Goal: Transaction & Acquisition: Subscribe to service/newsletter

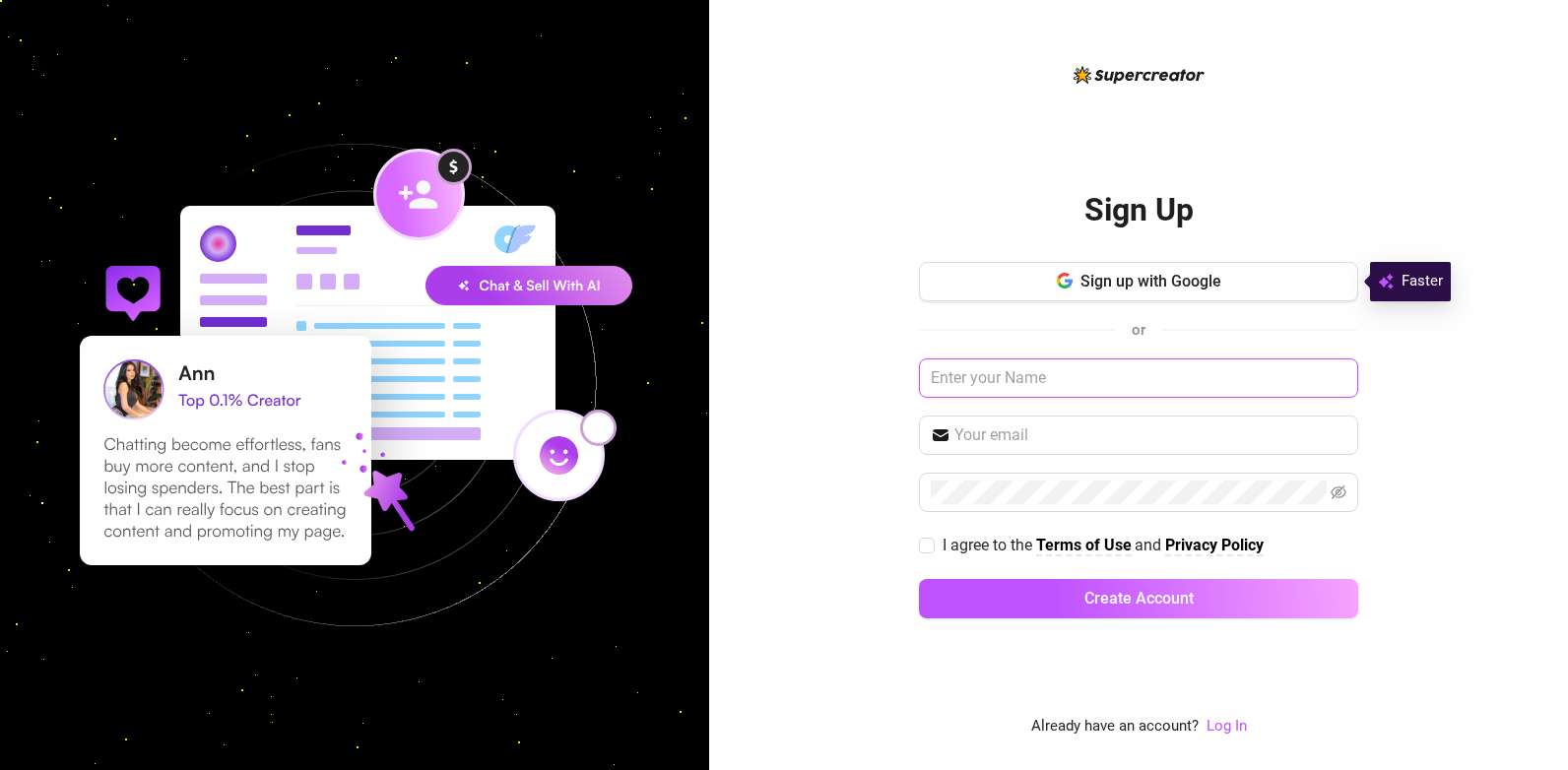
click at [1182, 381] on input "text" at bounding box center [1139, 378] width 439 height 39
type input "TwinkleStar"
click at [1203, 426] on input "text" at bounding box center [1150, 435] width 392 height 24
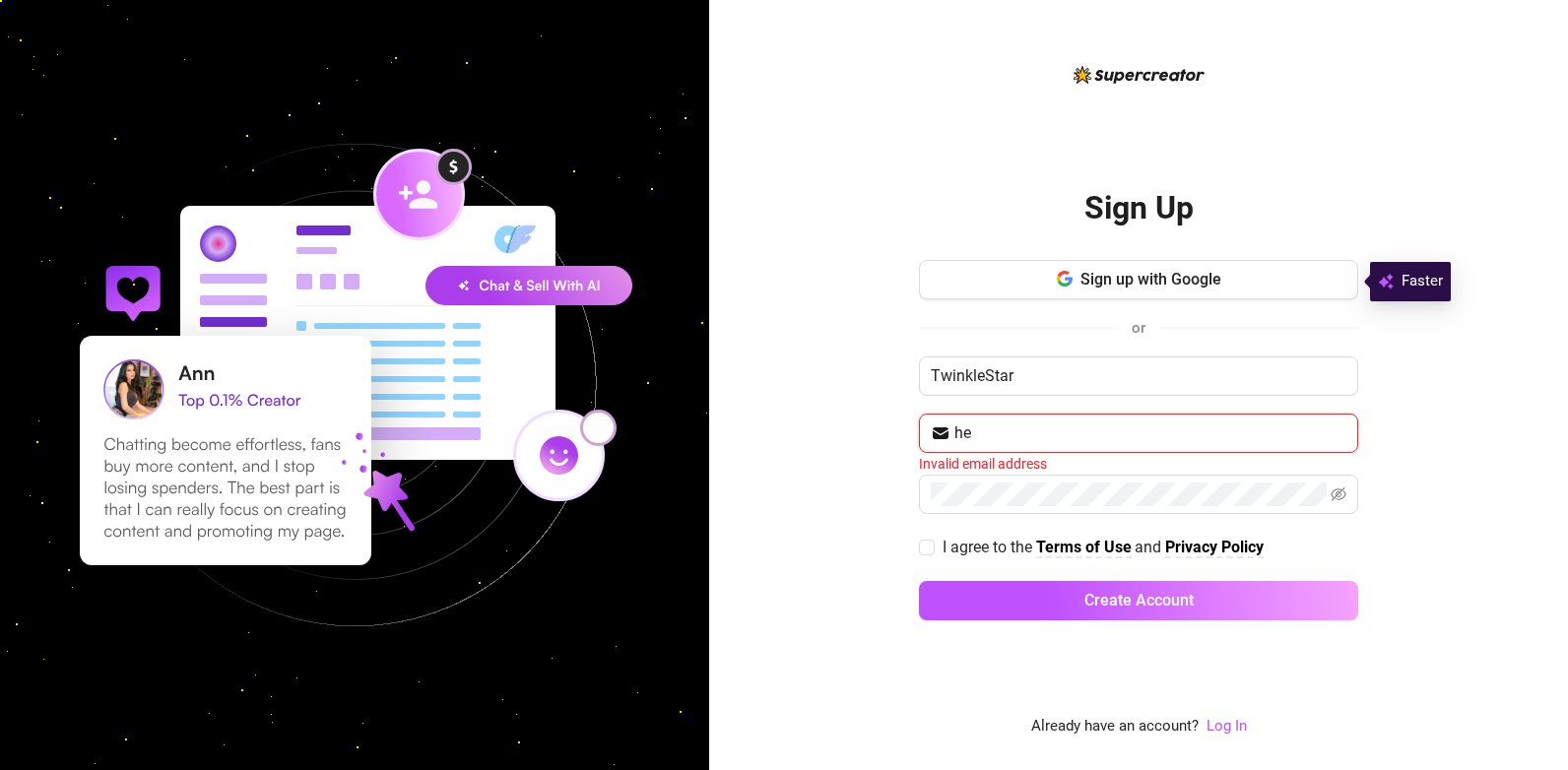
type input "[EMAIL_ADDRESS][DOMAIN_NAME]"
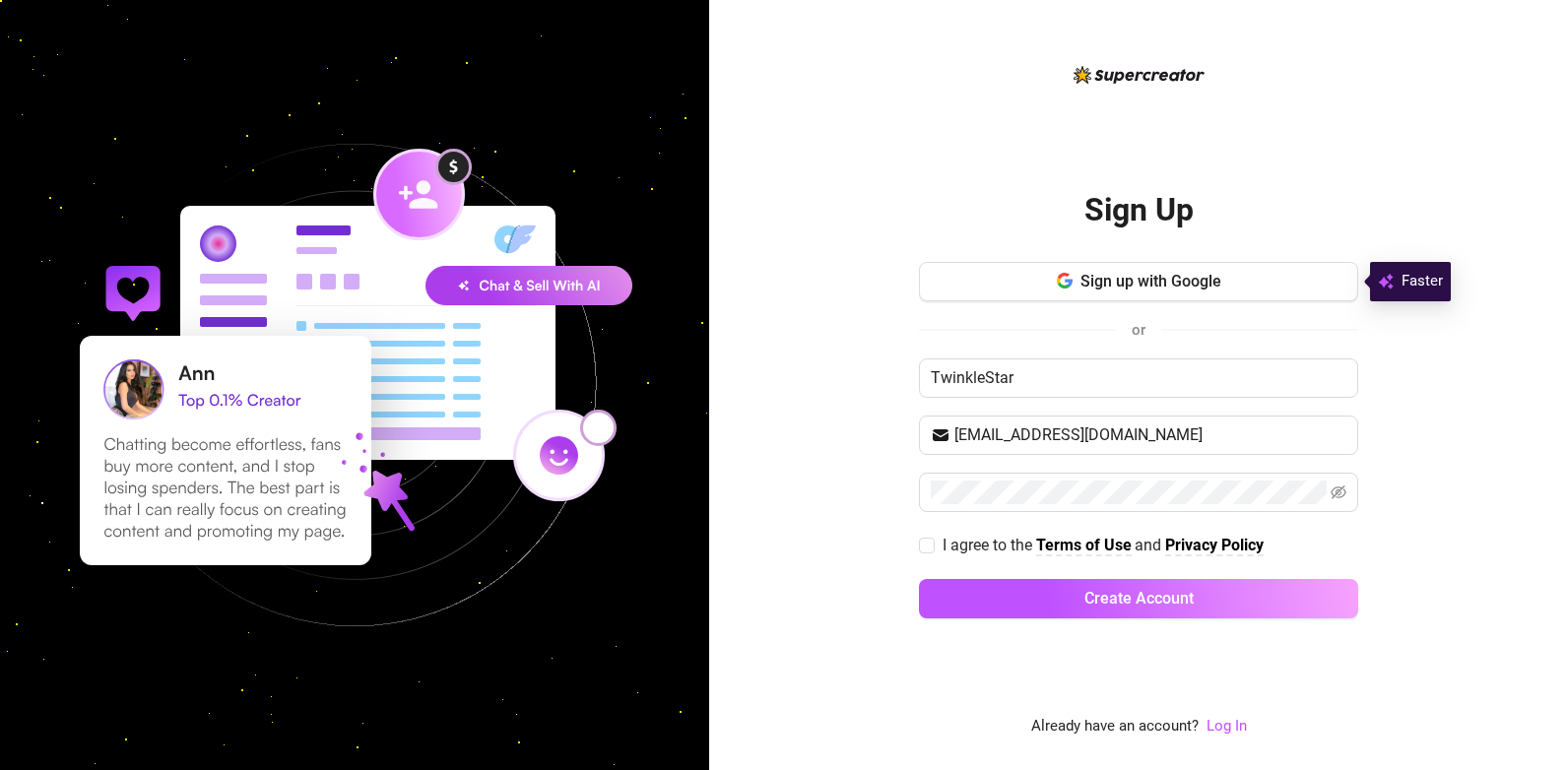
click at [1482, 483] on div "Sign Up Sign up with Google or TwinkleStar [EMAIL_ADDRESS][DOMAIN_NAME] I agree…" at bounding box center [1139, 385] width 859 height 770
click at [1335, 491] on icon "eye-invisible" at bounding box center [1339, 492] width 16 height 16
click at [1226, 733] on link "Log In" at bounding box center [1226, 726] width 40 height 18
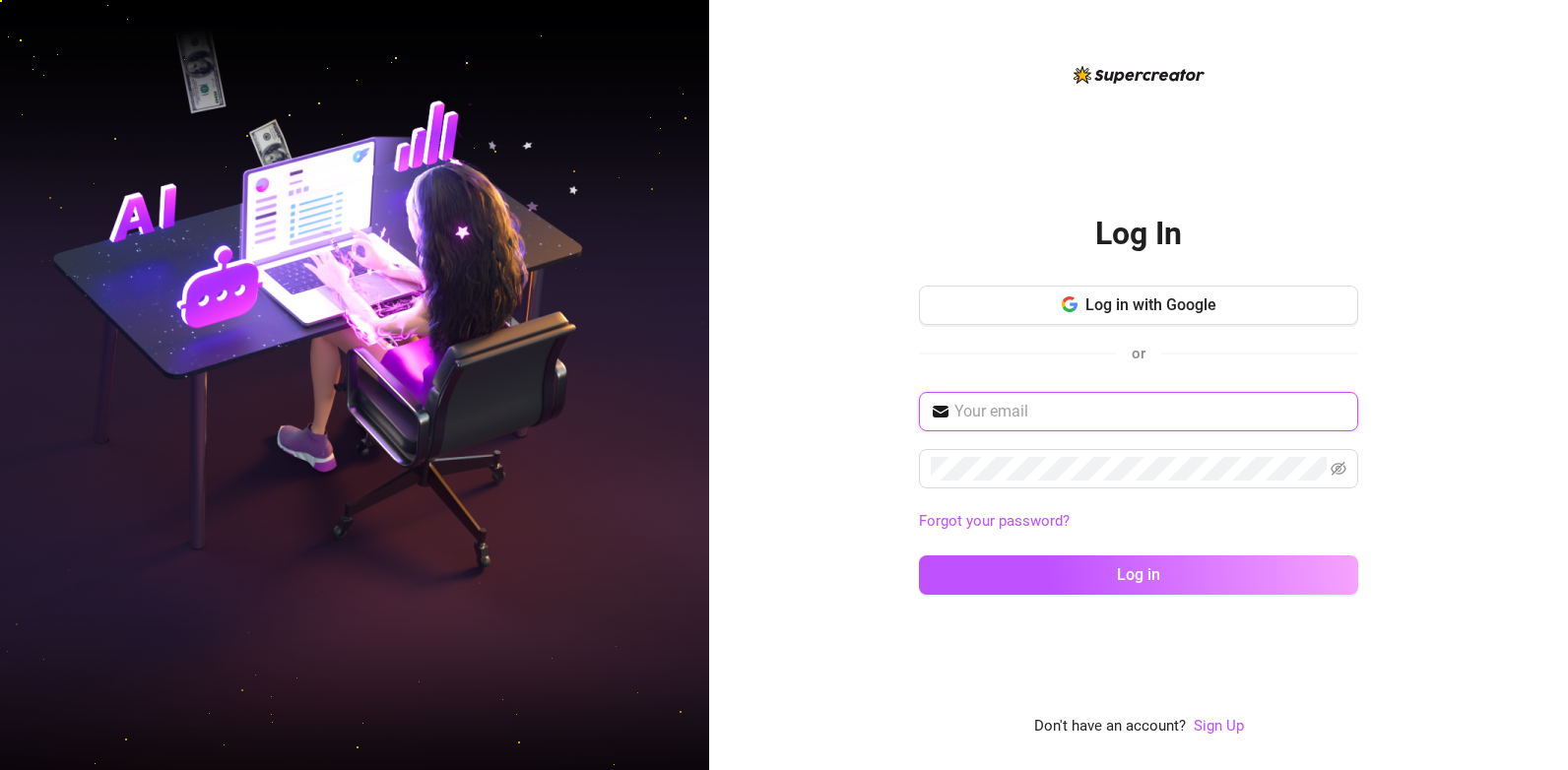
click at [1088, 419] on input "text" at bounding box center [1150, 412] width 392 height 24
type input "[EMAIL_ADDRESS][DOMAIN_NAME]"
click at [1487, 576] on div "Log In Log in with Google or [EMAIL_ADDRESS][DOMAIN_NAME] Forgot your password?…" at bounding box center [1139, 385] width 859 height 770
click at [1336, 480] on span at bounding box center [1339, 469] width 16 height 24
click at [1340, 467] on icon "eye-invisible" at bounding box center [1339, 469] width 16 height 14
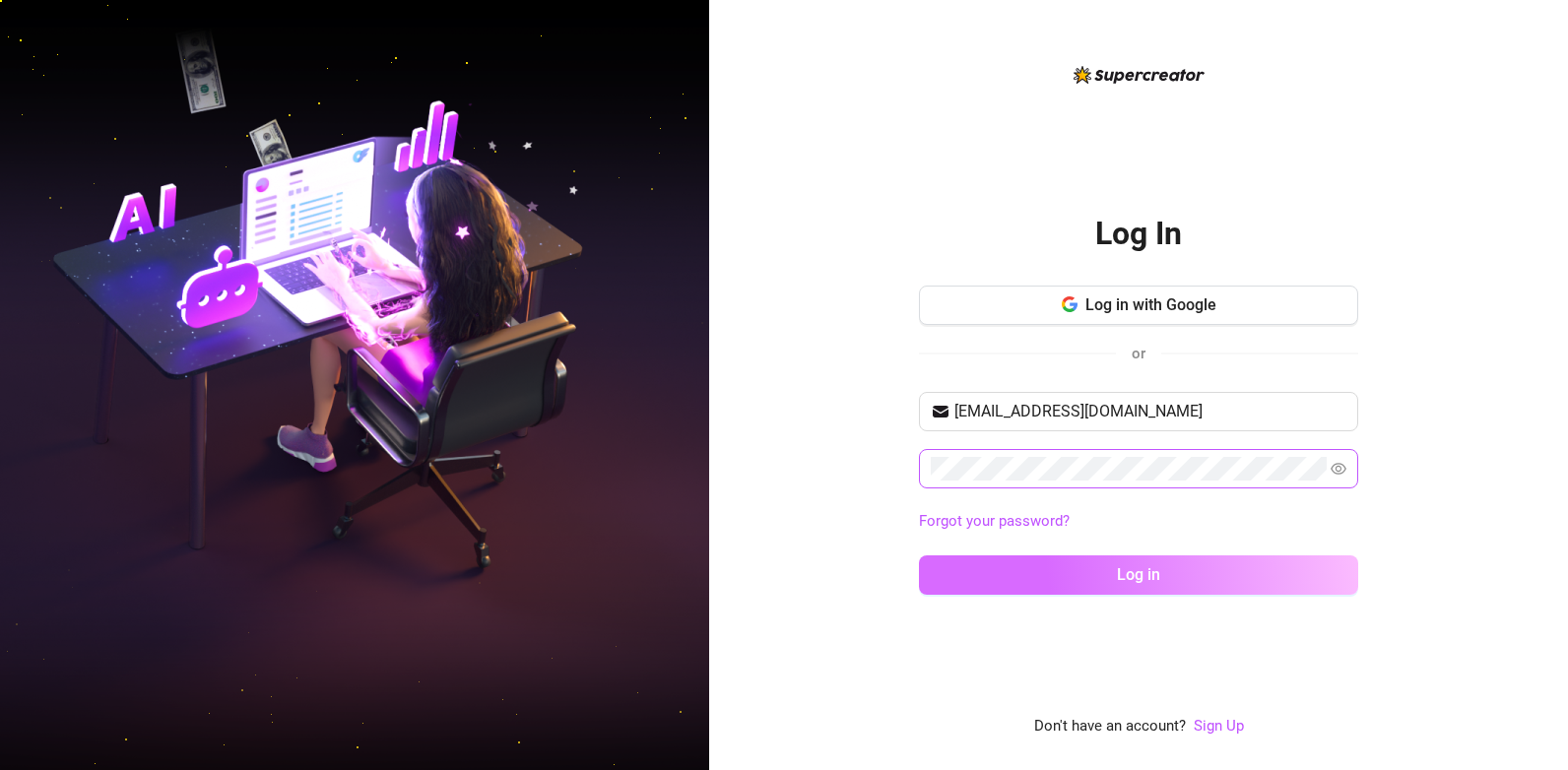
click at [1309, 571] on button "Log in" at bounding box center [1139, 575] width 439 height 39
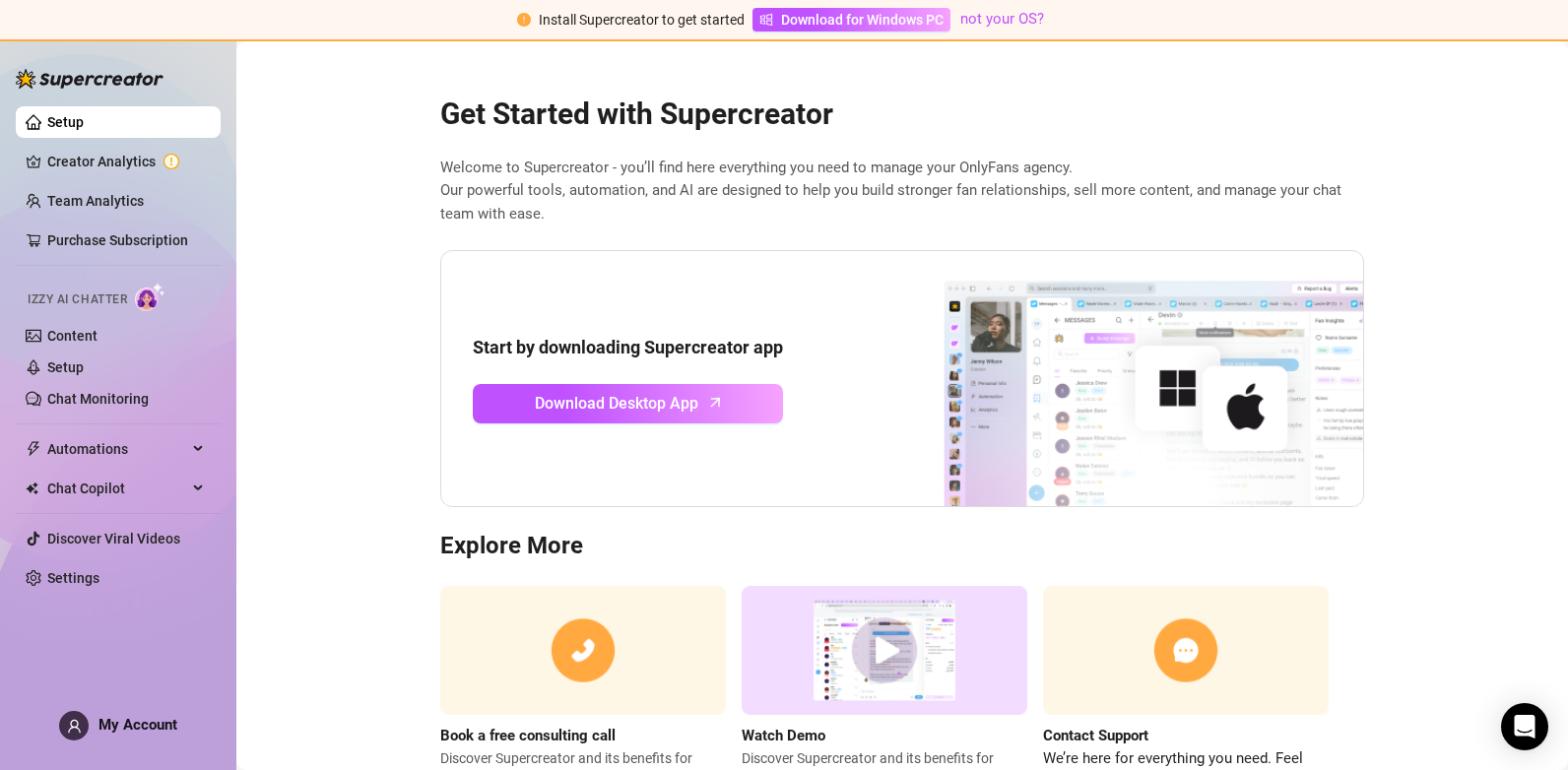
scroll to position [84, 0]
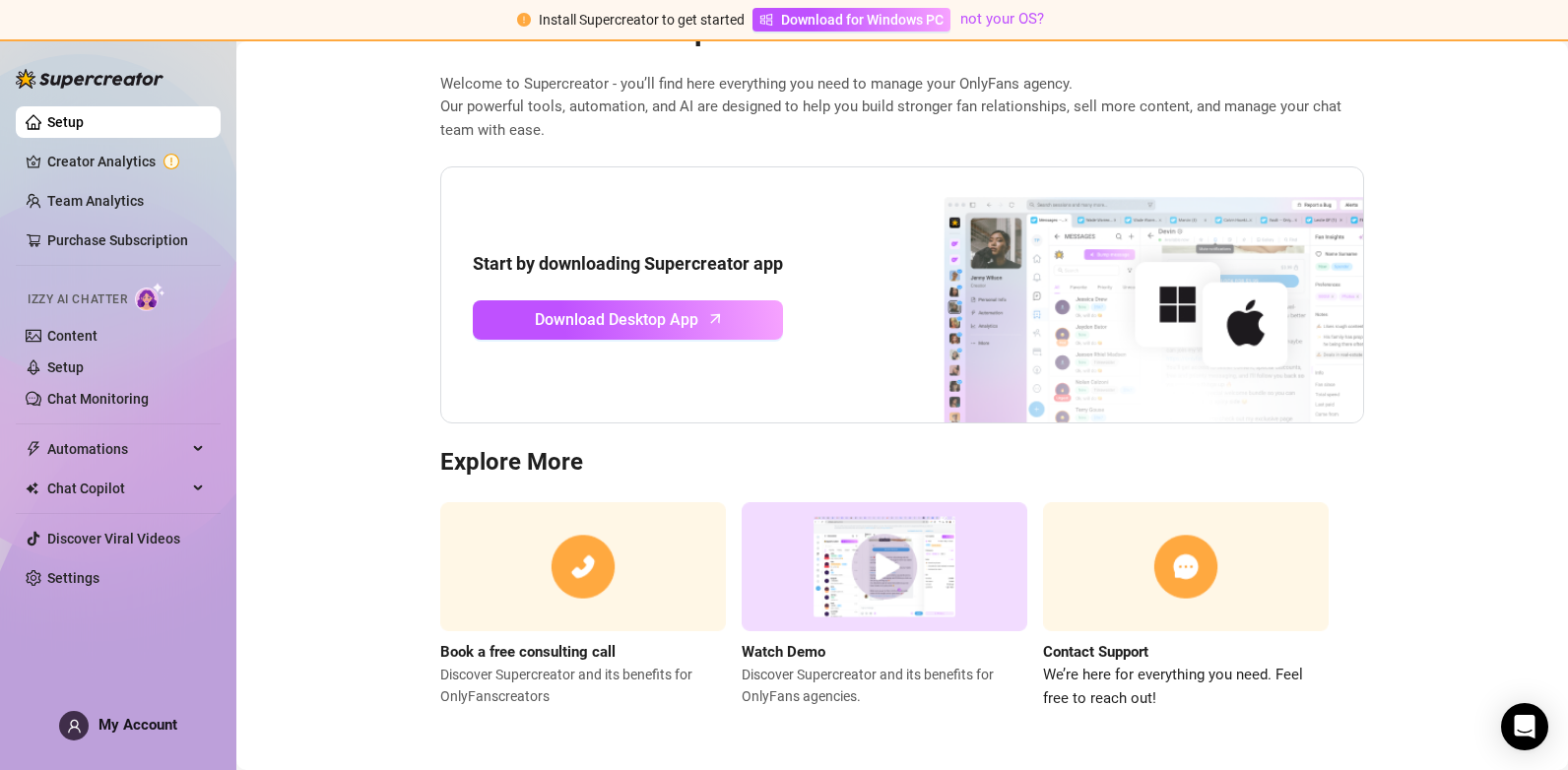
click at [1365, 359] on div "Get Started with Supercreator Welcome to Supercreator - you’ll find here everyt…" at bounding box center [902, 349] width 955 height 724
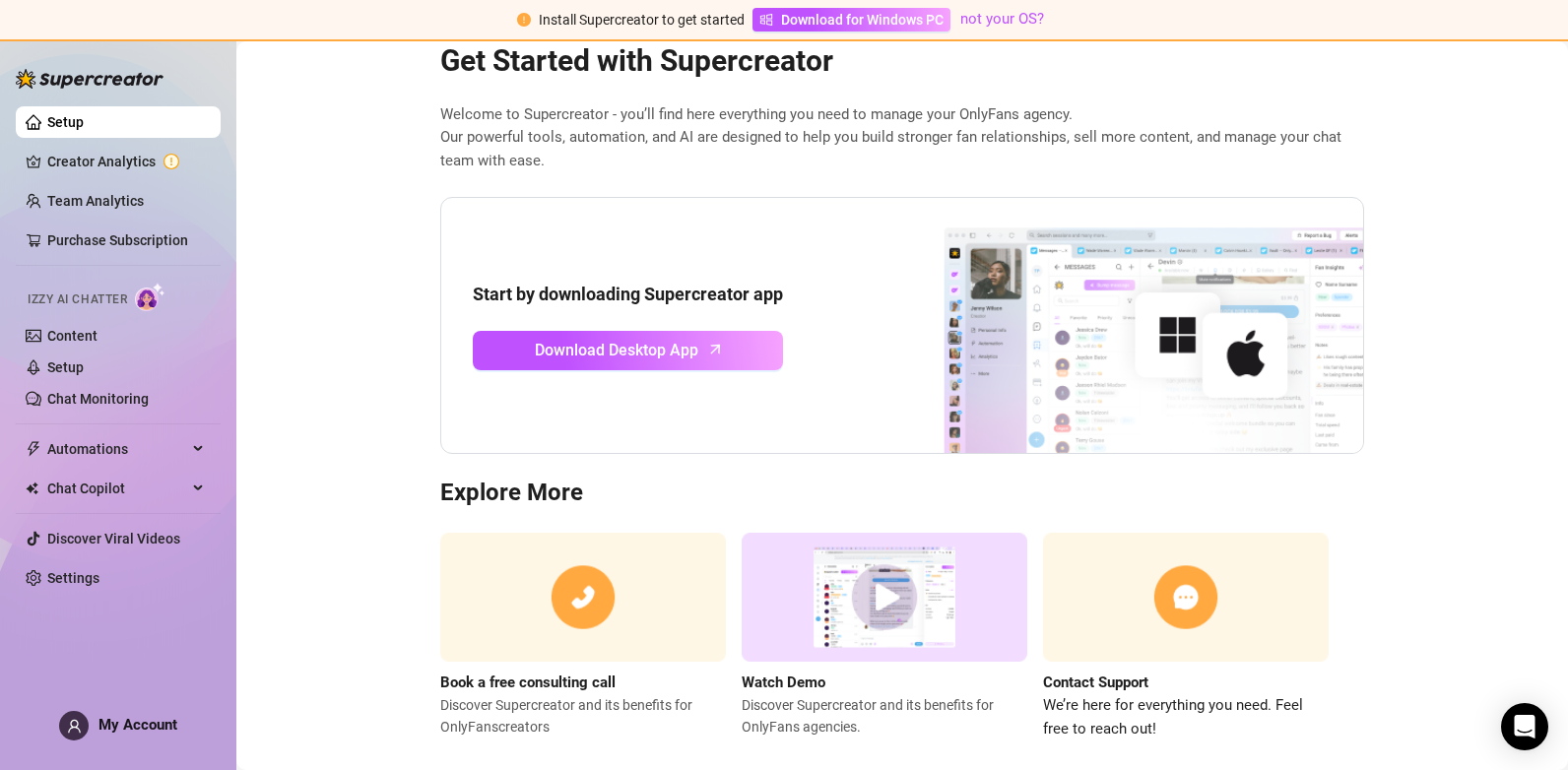
scroll to position [0, 0]
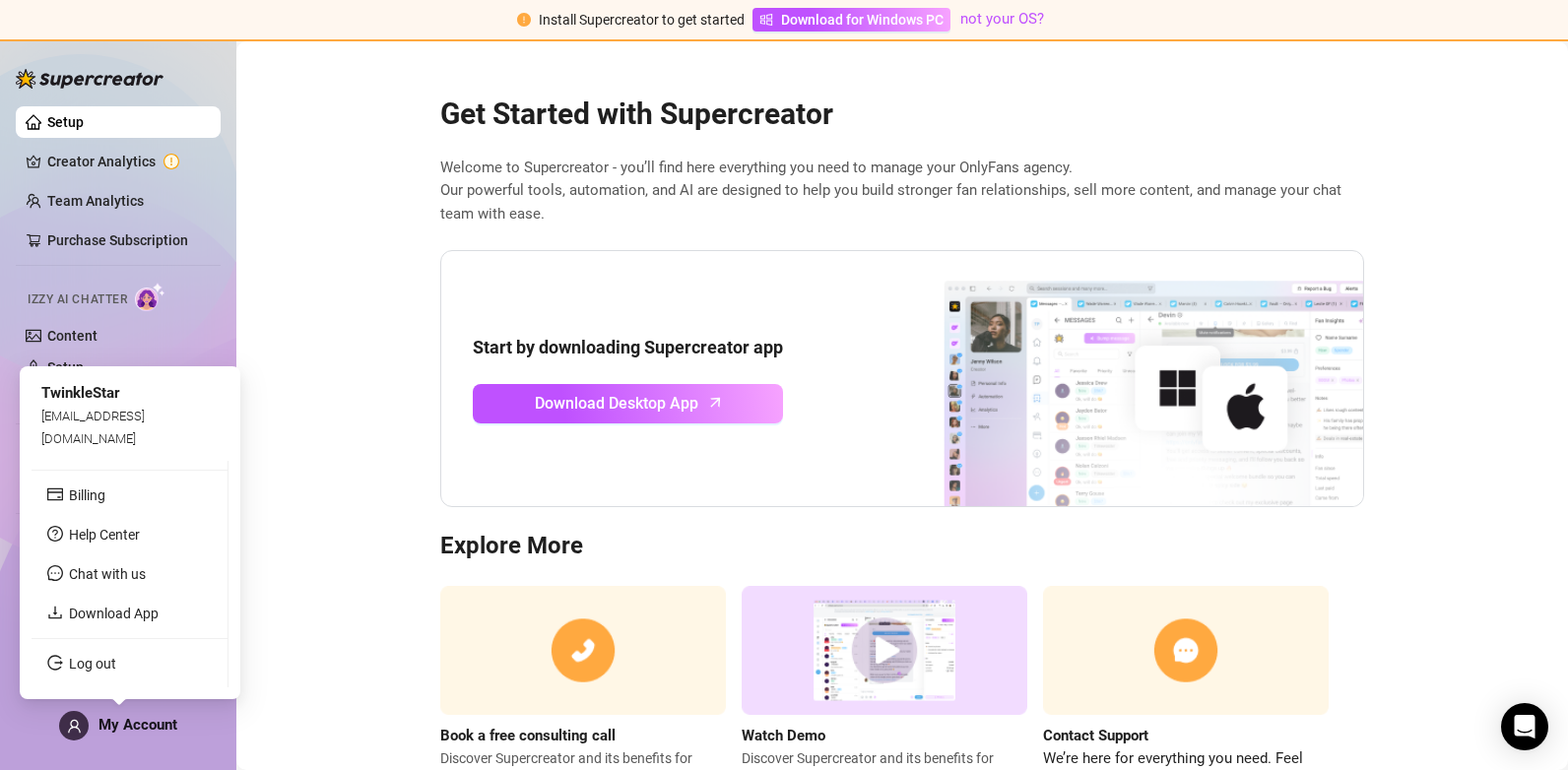
click at [78, 727] on icon "user" at bounding box center [74, 726] width 15 height 15
click at [153, 721] on span "My Account" at bounding box center [138, 725] width 79 height 18
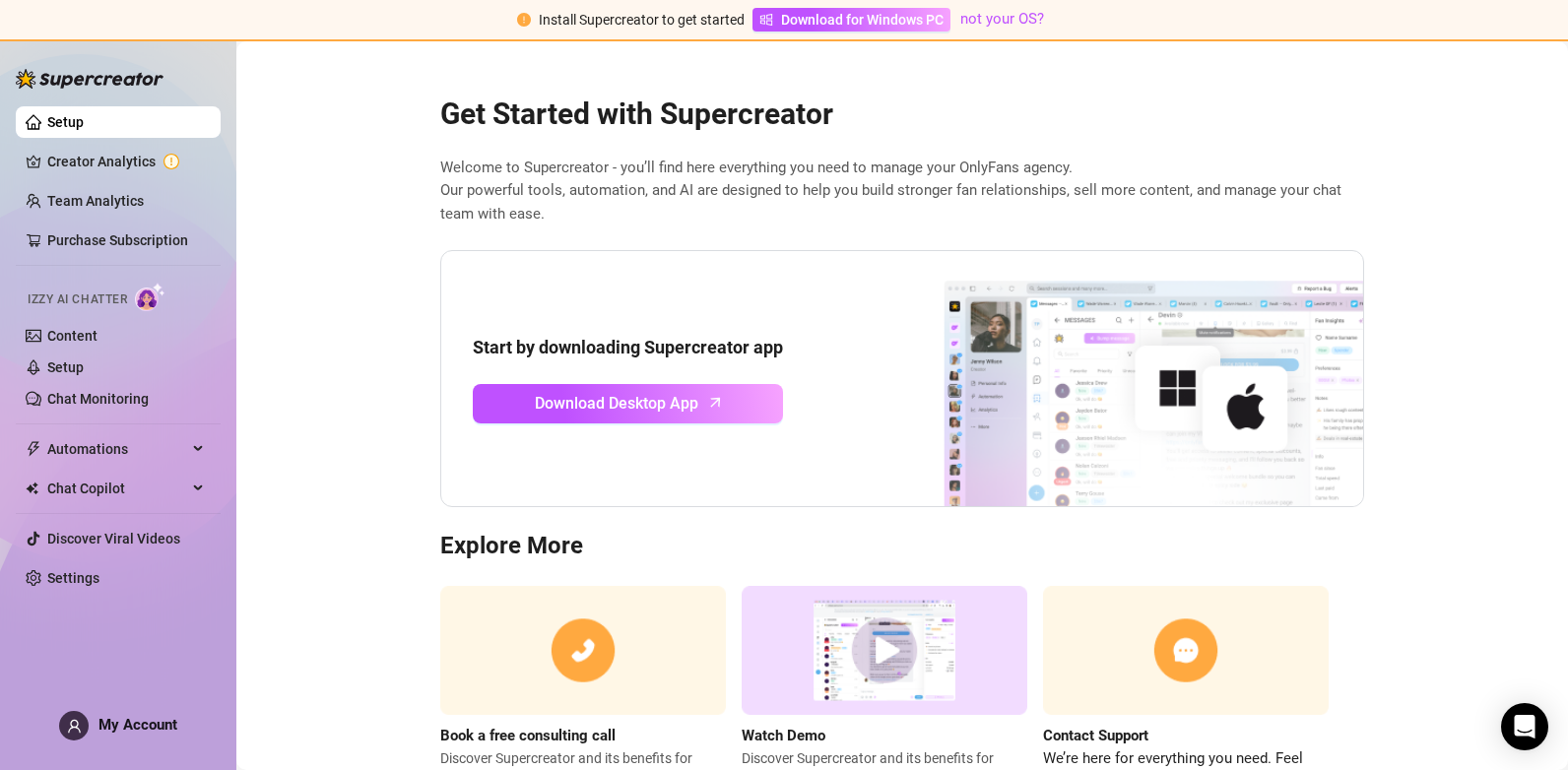
drag, startPoint x: 153, startPoint y: 721, endPoint x: 76, endPoint y: 733, distance: 77.9
click at [76, 733] on icon "user" at bounding box center [74, 726] width 15 height 15
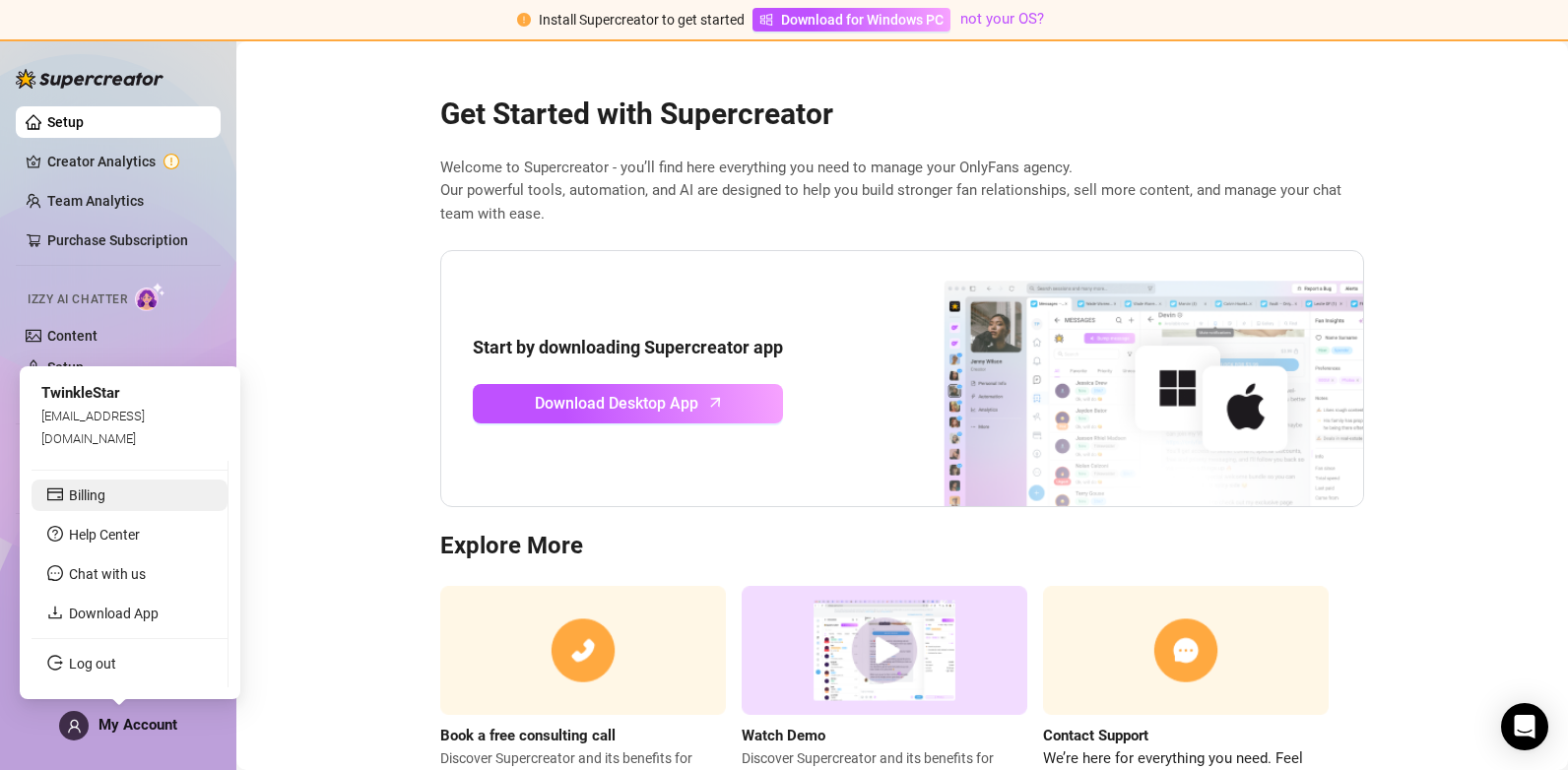
click at [105, 489] on link "Billing" at bounding box center [87, 495] width 36 height 16
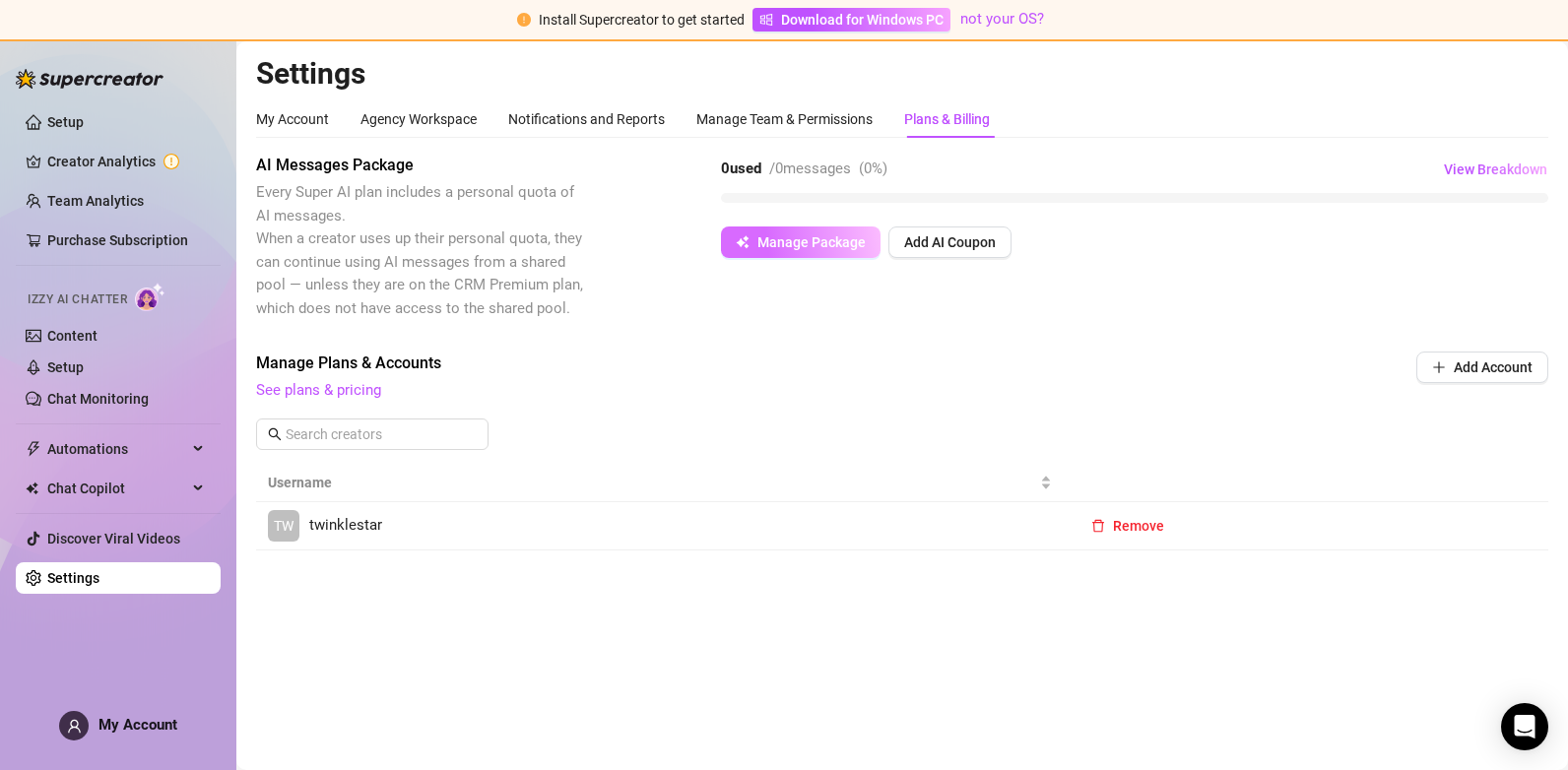
click at [845, 246] on span "Manage Package" at bounding box center [812, 242] width 108 height 16
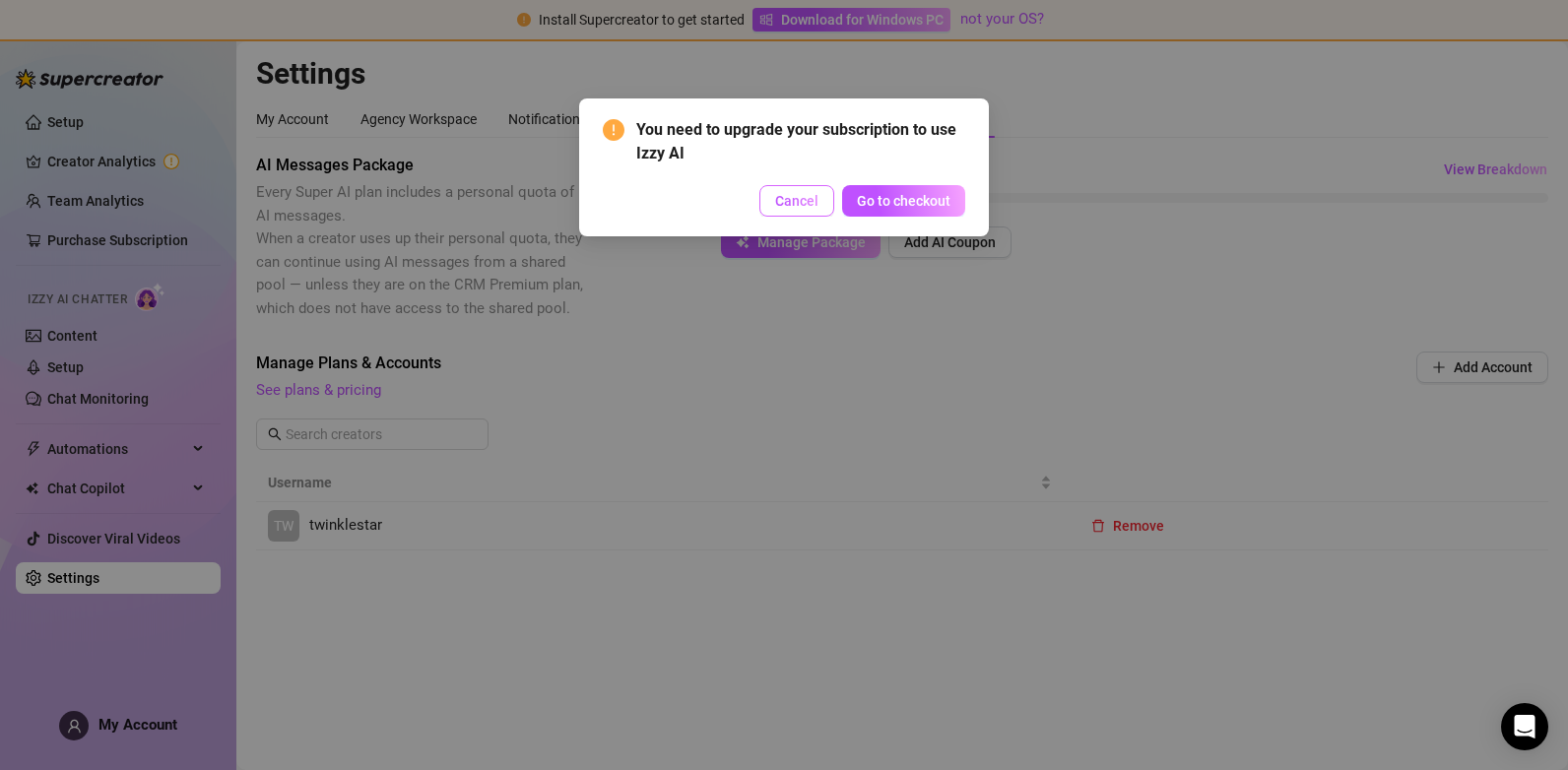
click at [804, 203] on span "Cancel" at bounding box center [797, 201] width 43 height 16
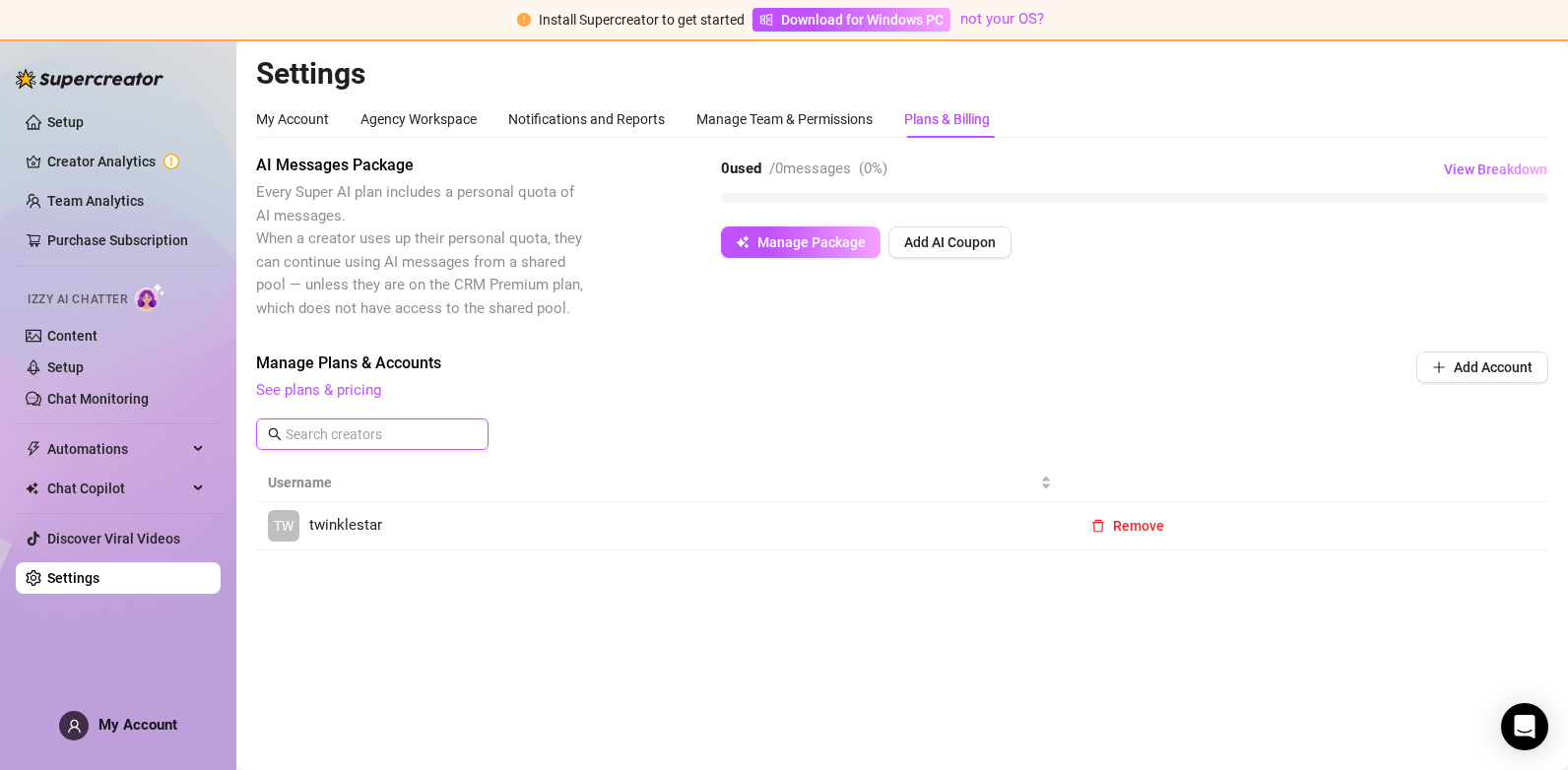
click at [381, 431] on input "text" at bounding box center [373, 434] width 175 height 22
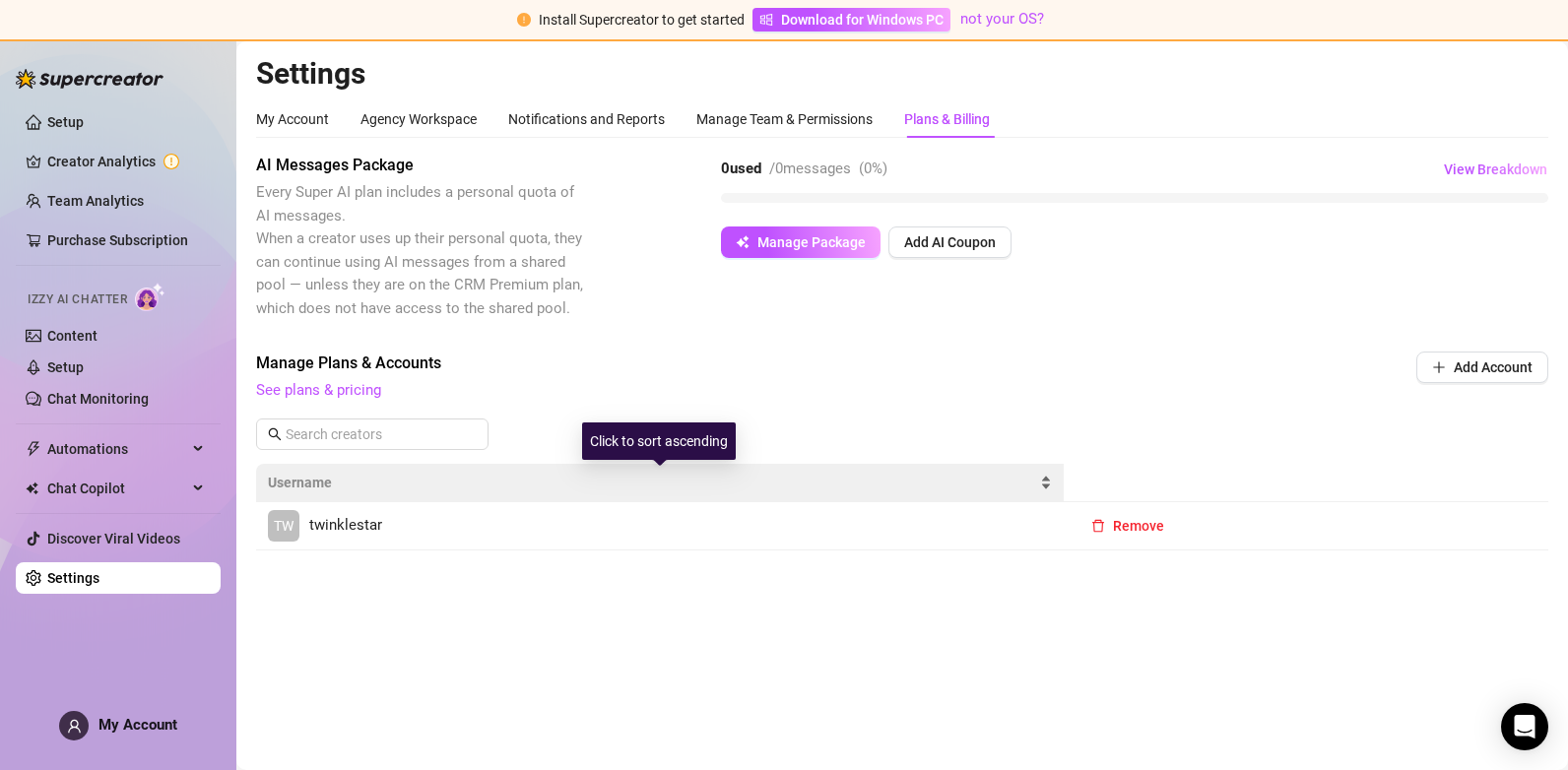
click at [1045, 484] on div "Username" at bounding box center [660, 482] width 784 height 22
click at [1044, 475] on div "Username" at bounding box center [660, 482] width 784 height 22
click at [1044, 476] on div "Username" at bounding box center [660, 482] width 784 height 22
click at [1043, 476] on div "Username" at bounding box center [660, 482] width 784 height 22
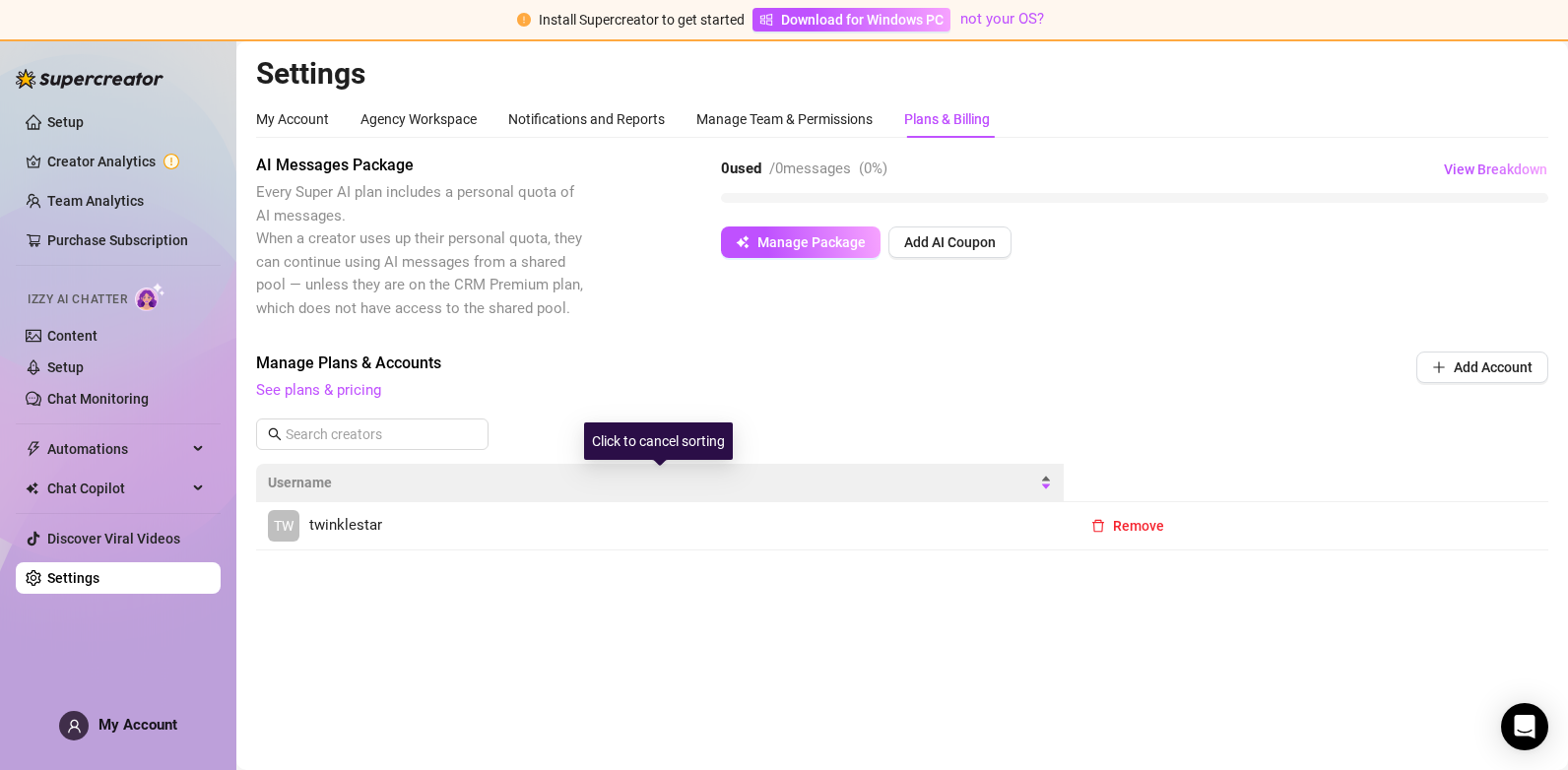
click at [1043, 489] on div "Username" at bounding box center [660, 482] width 784 height 22
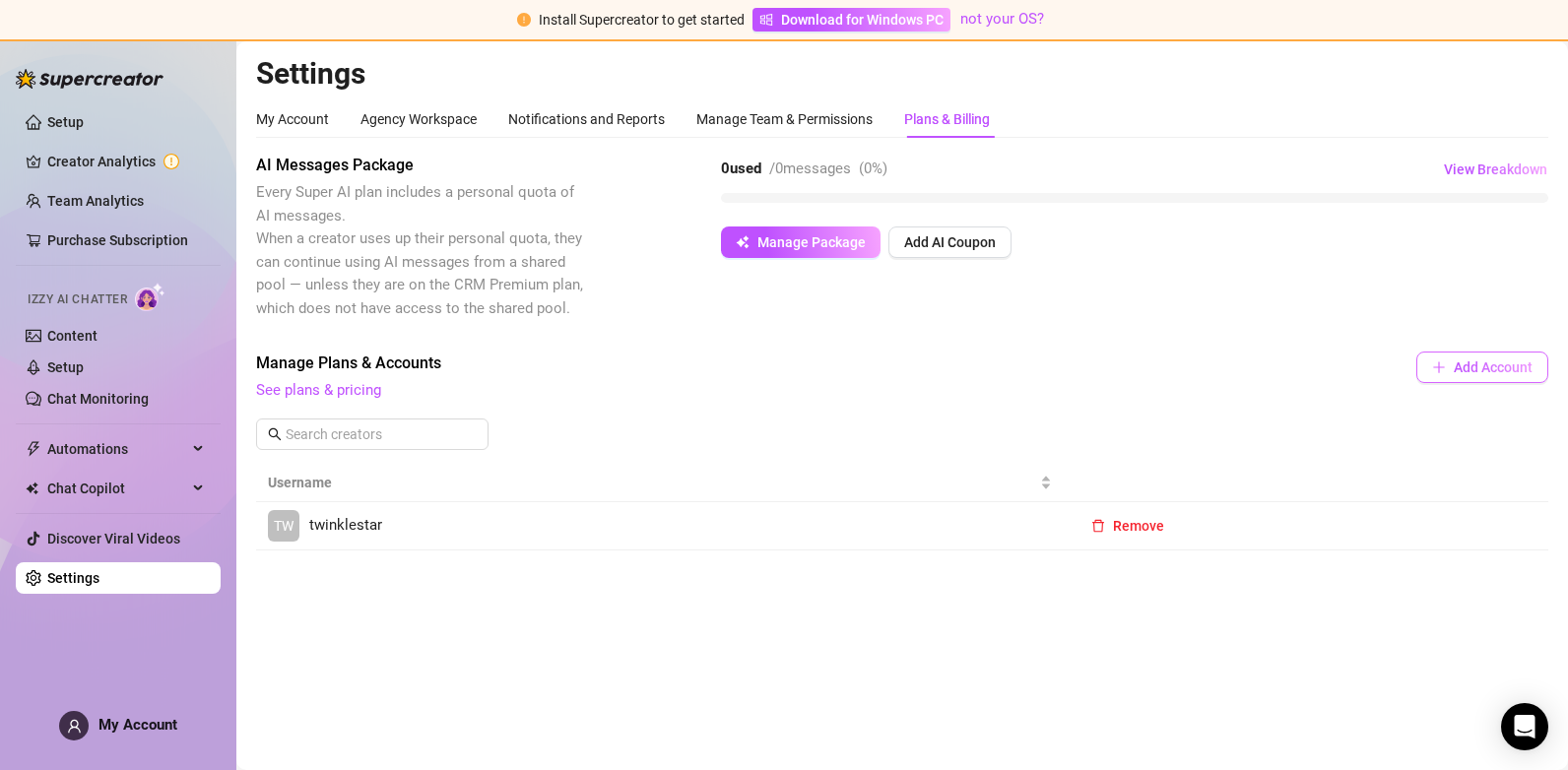
click at [1477, 364] on span "Add Account" at bounding box center [1493, 367] width 79 height 16
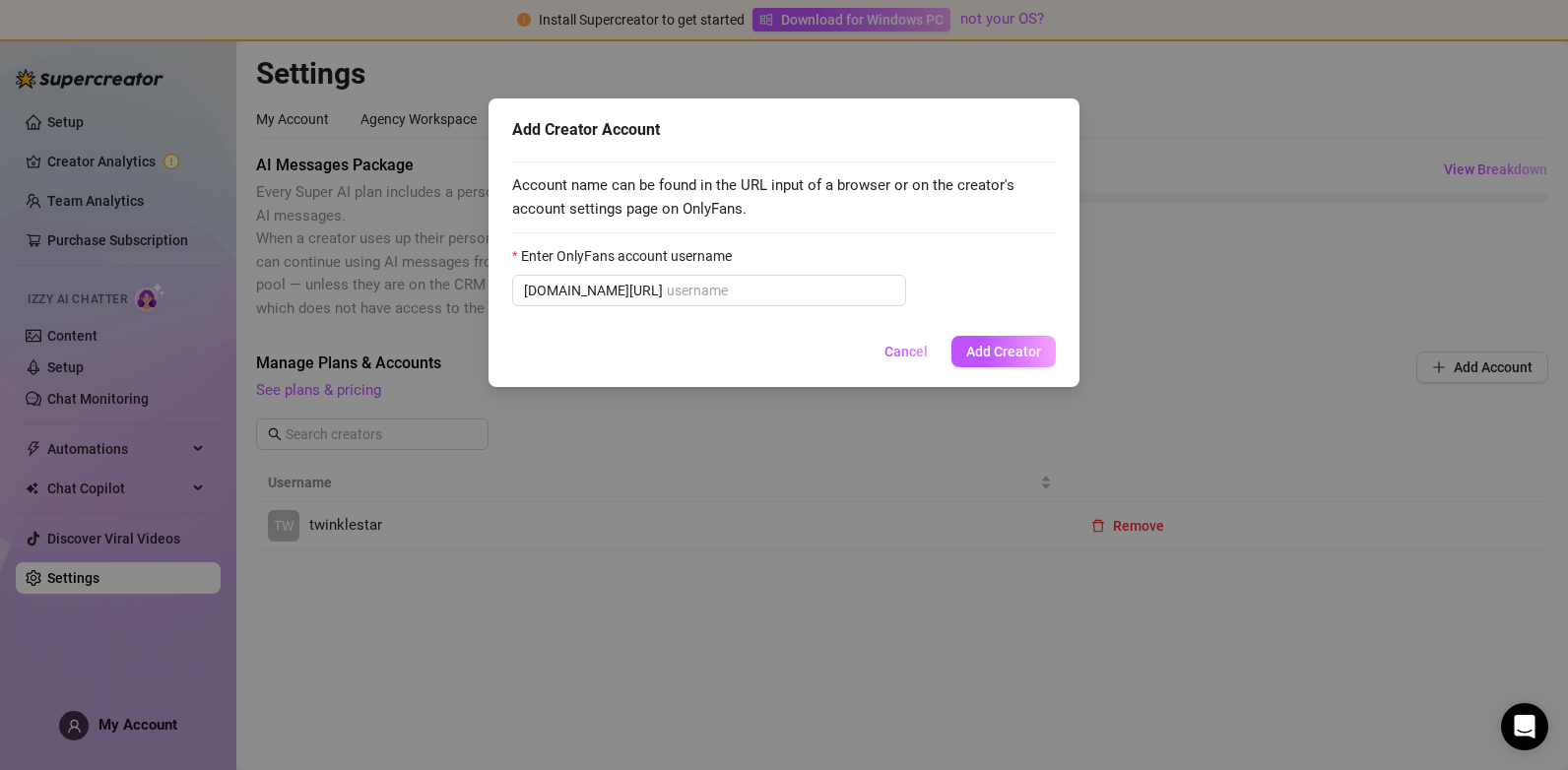
click at [726, 704] on div "Add Creator Account Account name can be found in the URL input of a browser or …" at bounding box center [784, 385] width 1568 height 770
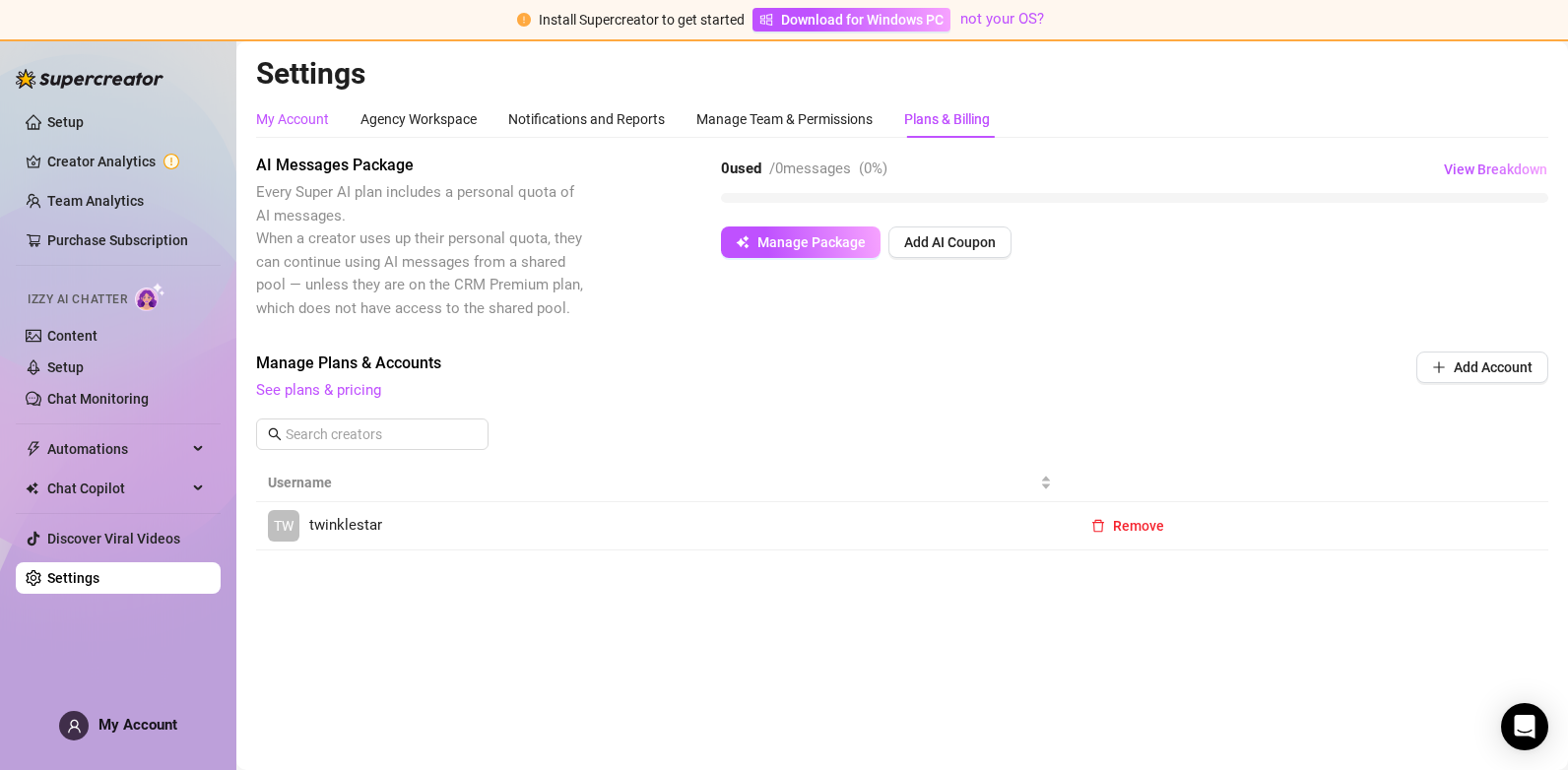
click at [300, 118] on div "My Account" at bounding box center [293, 119] width 73 height 22
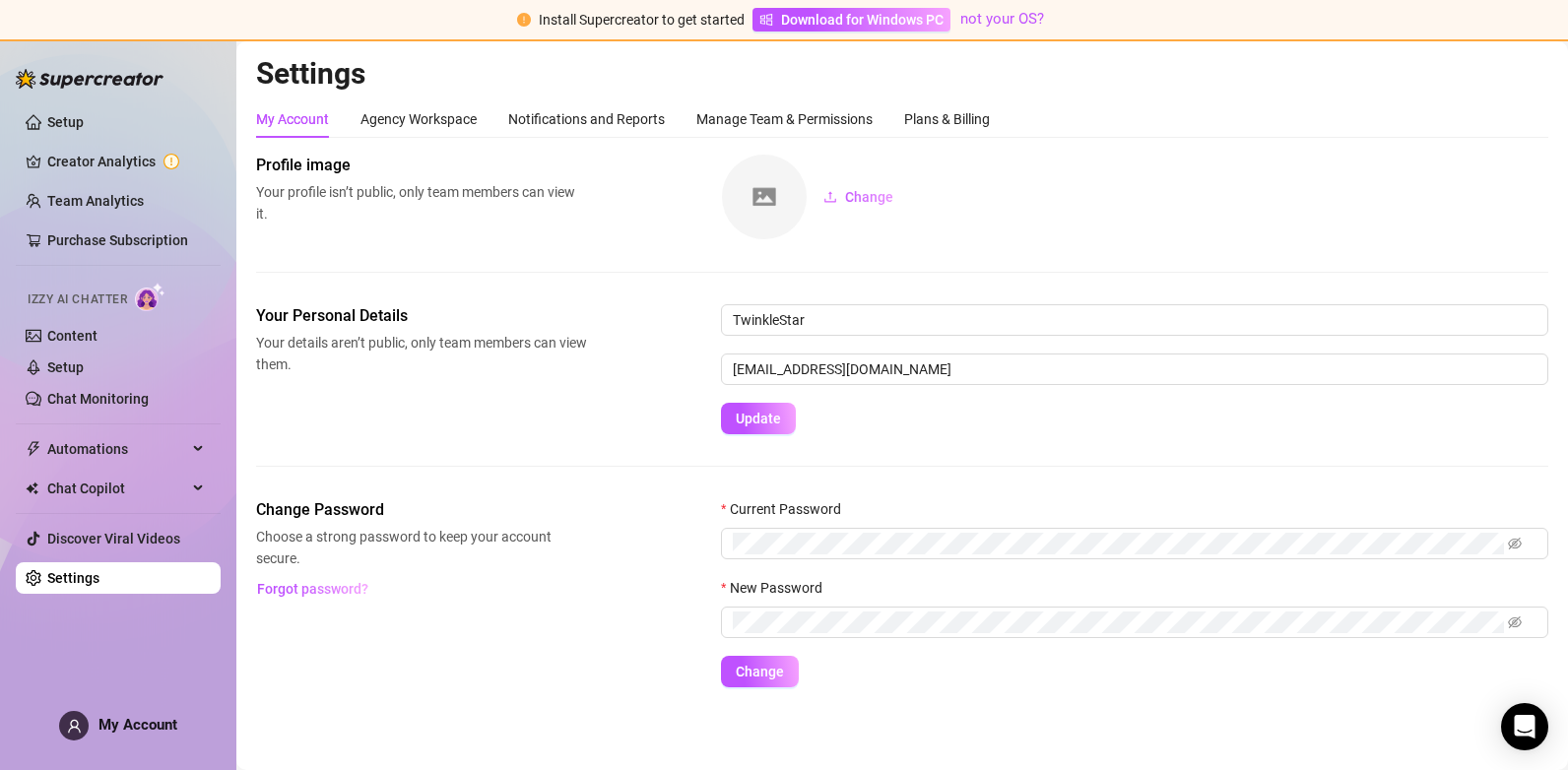
scroll to position [2, 0]
click at [873, 195] on span "Change" at bounding box center [869, 197] width 48 height 16
click at [445, 117] on div "Agency Workspace" at bounding box center [419, 119] width 116 height 22
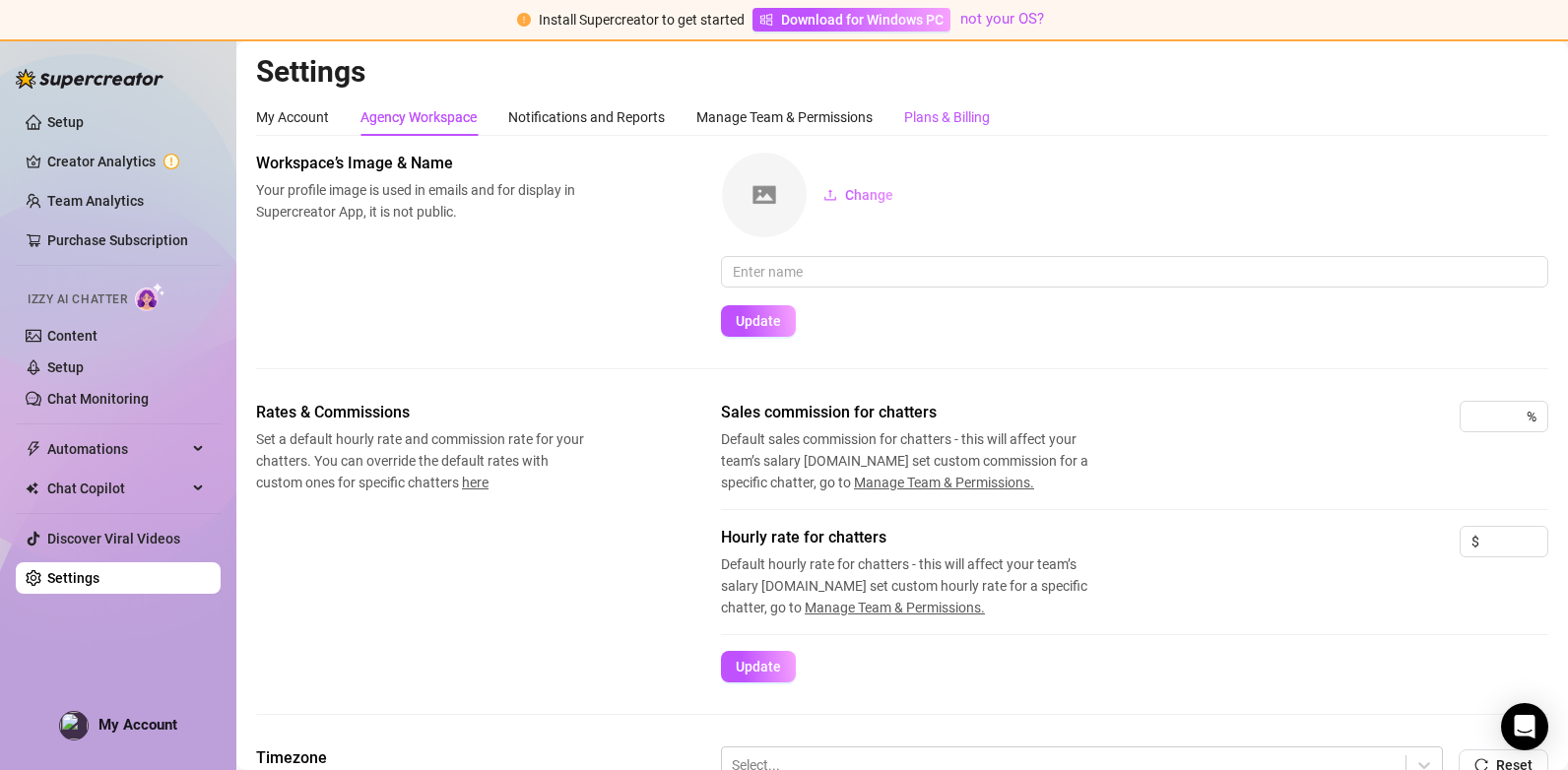
click at [944, 116] on div "Plans & Billing" at bounding box center [947, 117] width 86 height 22
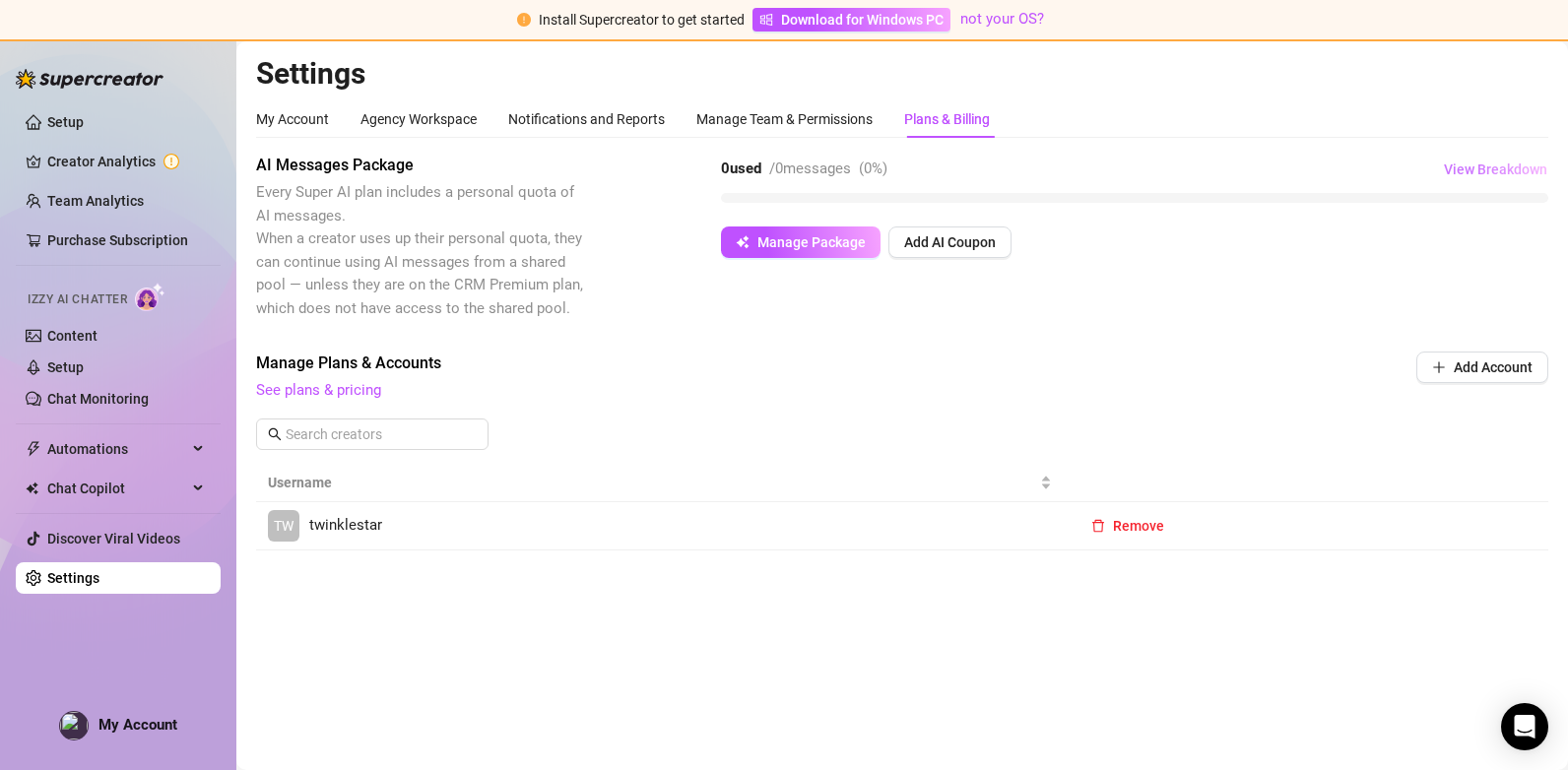
click at [1509, 166] on span "View Breakdown" at bounding box center [1495, 169] width 103 height 16
click at [1492, 165] on span "View Breakdown" at bounding box center [1495, 169] width 103 height 16
click at [825, 240] on span "Manage Package" at bounding box center [812, 242] width 108 height 16
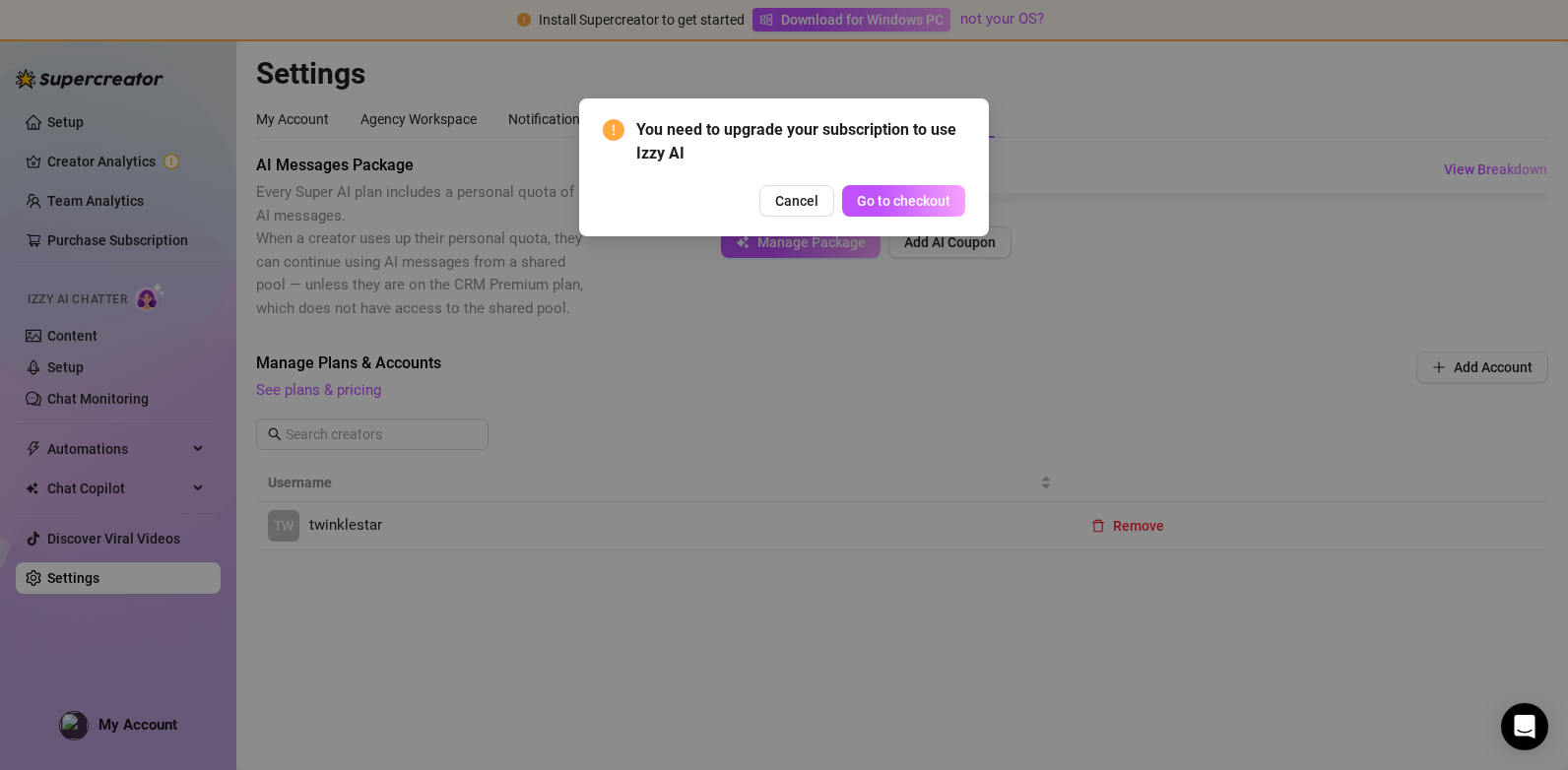
drag, startPoint x: 939, startPoint y: 201, endPoint x: 949, endPoint y: 175, distance: 27.9
click at [954, 205] on button "Go to checkout" at bounding box center [903, 201] width 123 height 32
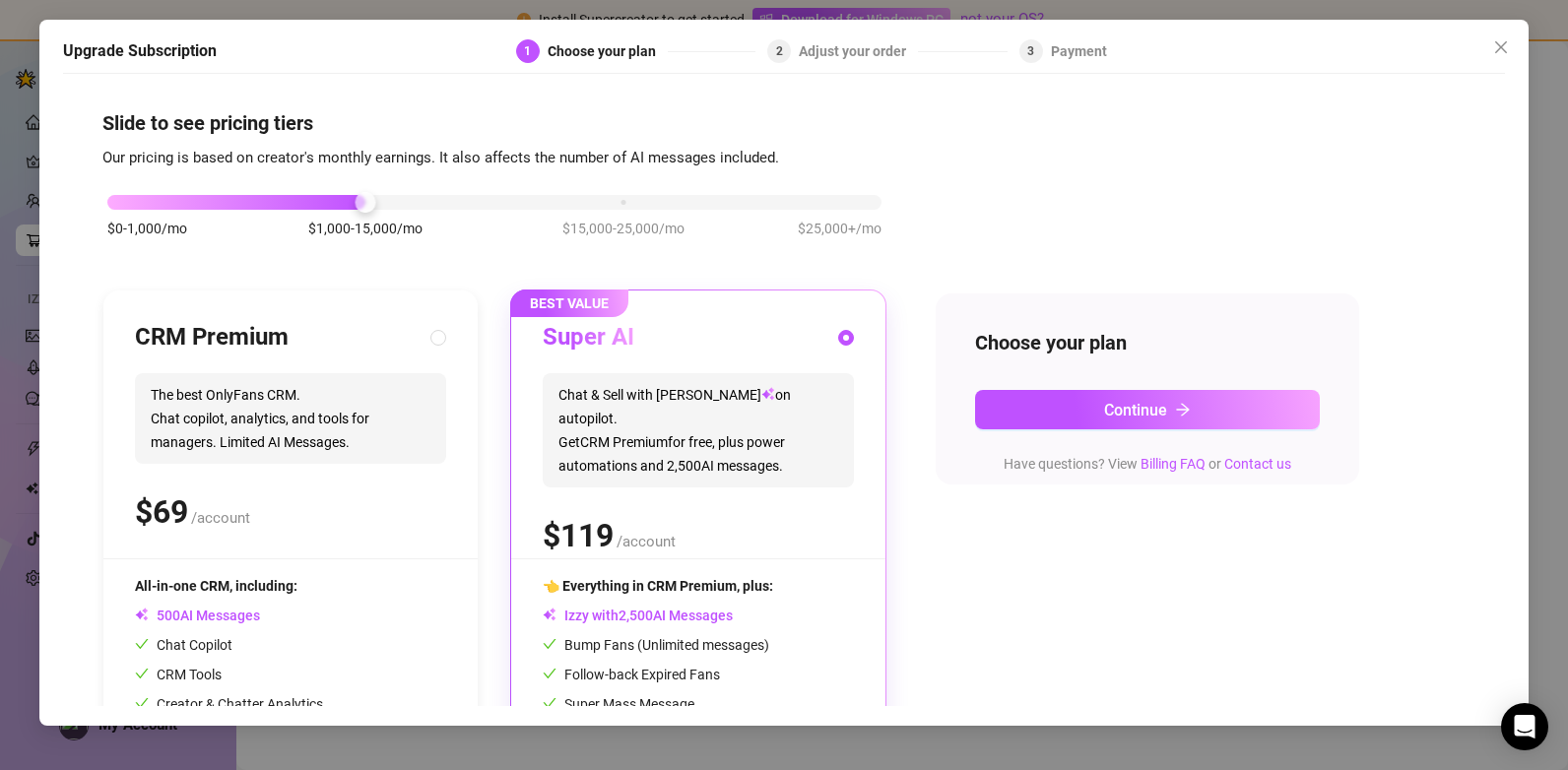
drag, startPoint x: 1506, startPoint y: 45, endPoint x: 1543, endPoint y: 0, distance: 58.3
click at [1505, 44] on icon "close" at bounding box center [1501, 47] width 16 height 16
